Goal: Check status: Check status

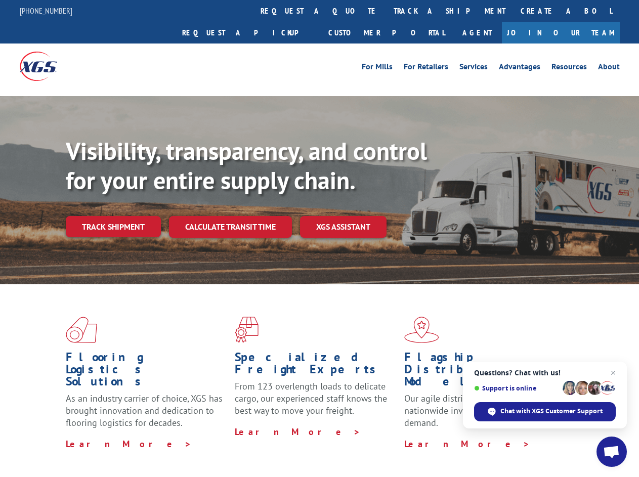
click at [319, 238] on div "Visibility, transparency, and control for your entire supply chain. Track shipm…" at bounding box center [353, 207] width 574 height 141
click at [386, 11] on link "track a shipment" at bounding box center [449, 11] width 127 height 22
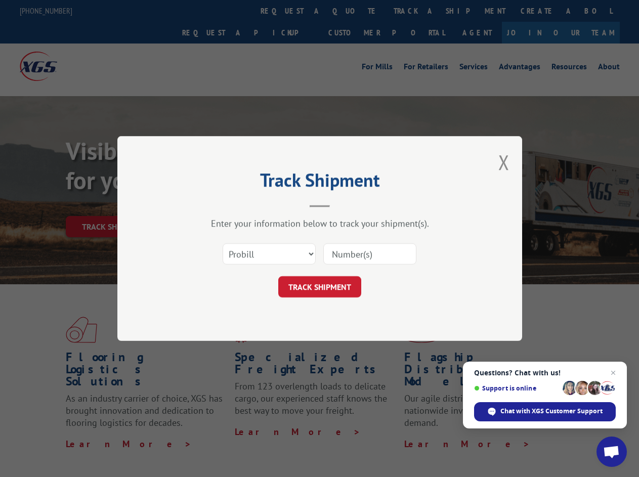
click at [353, 11] on div "Track Shipment Enter your information below to track your shipment(s). Select c…" at bounding box center [319, 238] width 639 height 477
click at [417, 11] on div "Track Shipment Enter your information below to track your shipment(s). Select c…" at bounding box center [319, 238] width 639 height 477
click at [113, 205] on div "Track Shipment Enter your information below to track your shipment(s). Select c…" at bounding box center [319, 238] width 639 height 477
click at [230, 205] on header "Track Shipment" at bounding box center [320, 190] width 304 height 34
click at [344, 205] on header "Track Shipment" at bounding box center [320, 190] width 304 height 34
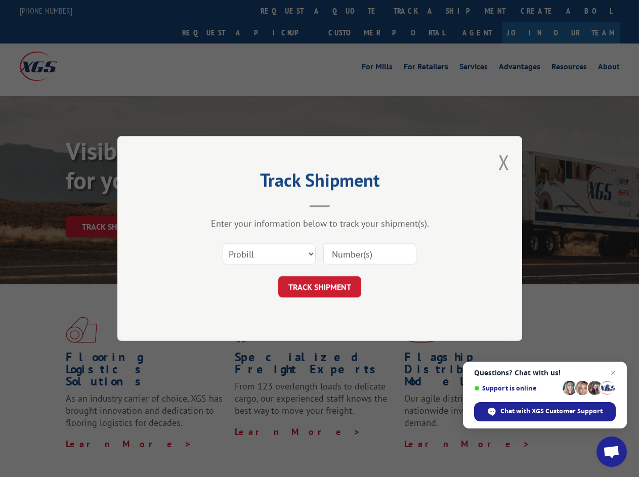
click at [612, 452] on span "Open chat" at bounding box center [611, 453] width 17 height 14
